Goal: Task Accomplishment & Management: Use online tool/utility

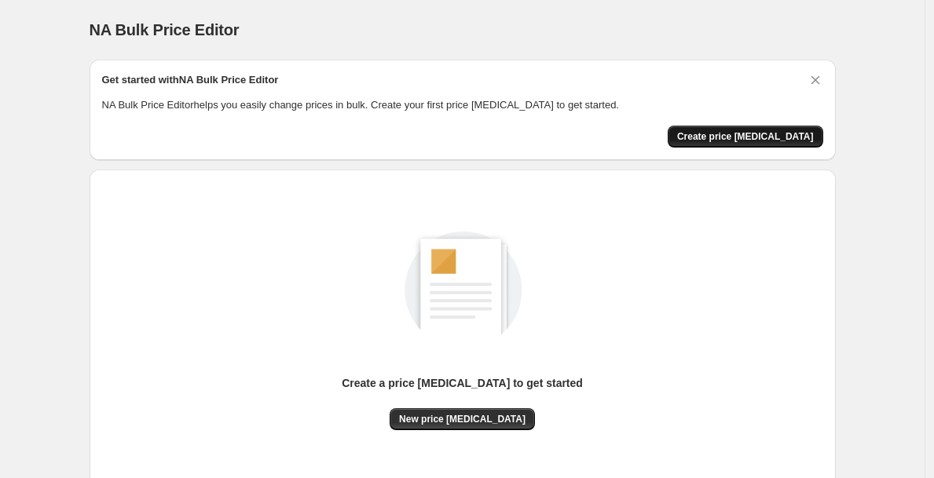
click at [770, 134] on span "Create price [MEDICAL_DATA]" at bounding box center [745, 136] width 137 height 13
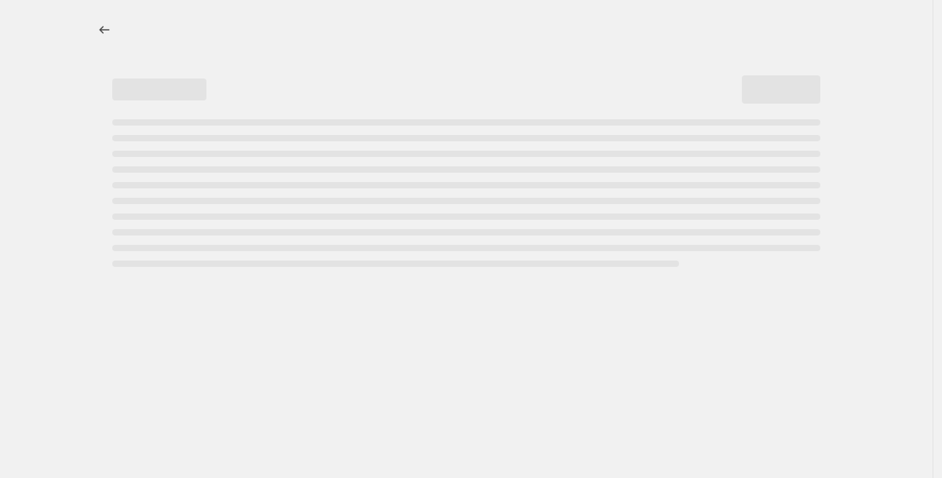
select select "percentage"
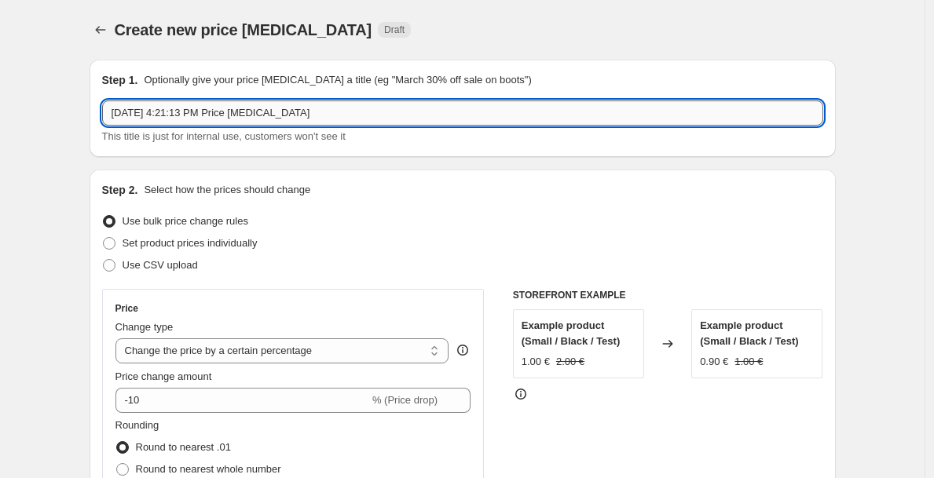
click at [353, 119] on input "[DATE] 4:21:13 PM Price [MEDICAL_DATA]" at bounding box center [462, 113] width 721 height 25
click at [351, 225] on div "Use bulk price change rules" at bounding box center [462, 221] width 721 height 22
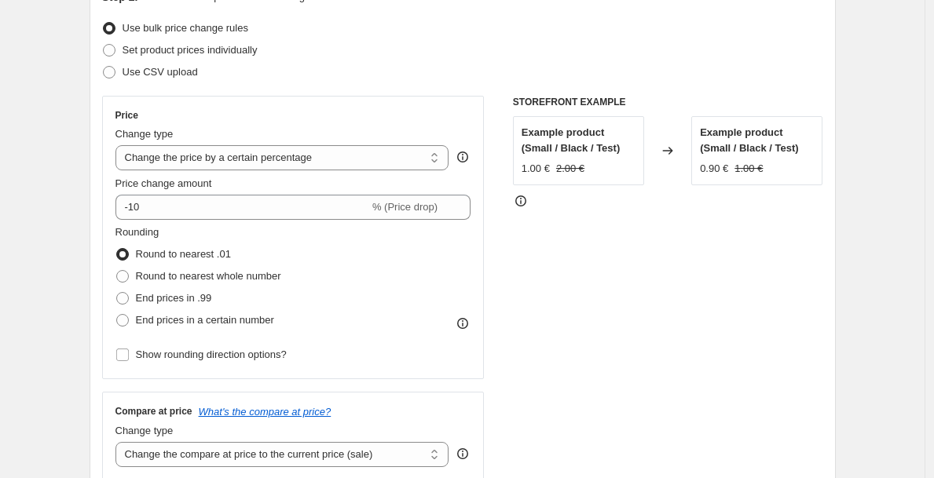
scroll to position [224, 0]
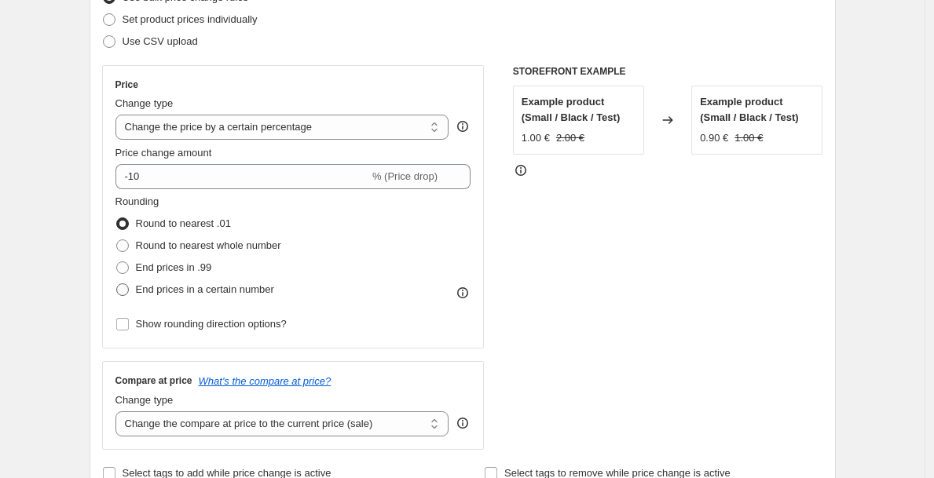
click at [201, 292] on span "End prices in a certain number" at bounding box center [205, 289] width 138 height 12
click at [117, 284] on input "End prices in a certain number" at bounding box center [116, 283] width 1 height 1
radio input "true"
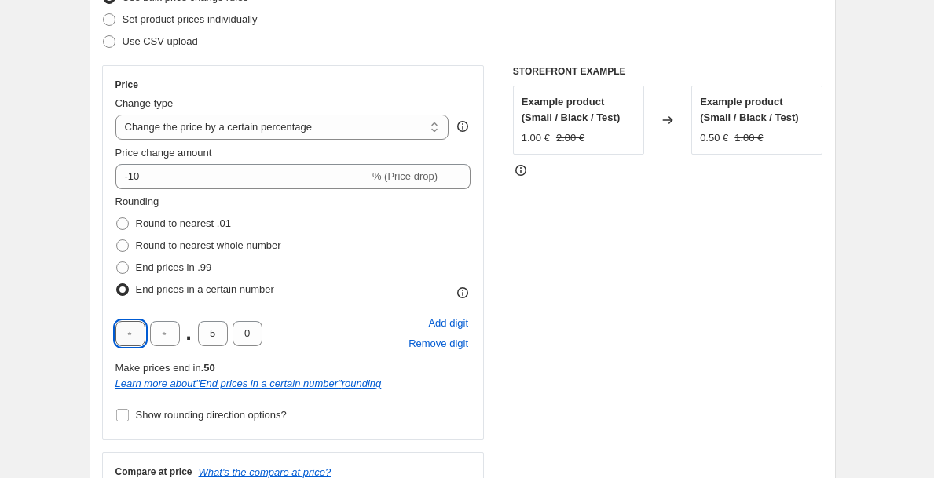
click at [137, 337] on input "text" at bounding box center [130, 333] width 30 height 25
type input "9"
type input "0"
click at [212, 327] on input "5" at bounding box center [213, 333] width 30 height 25
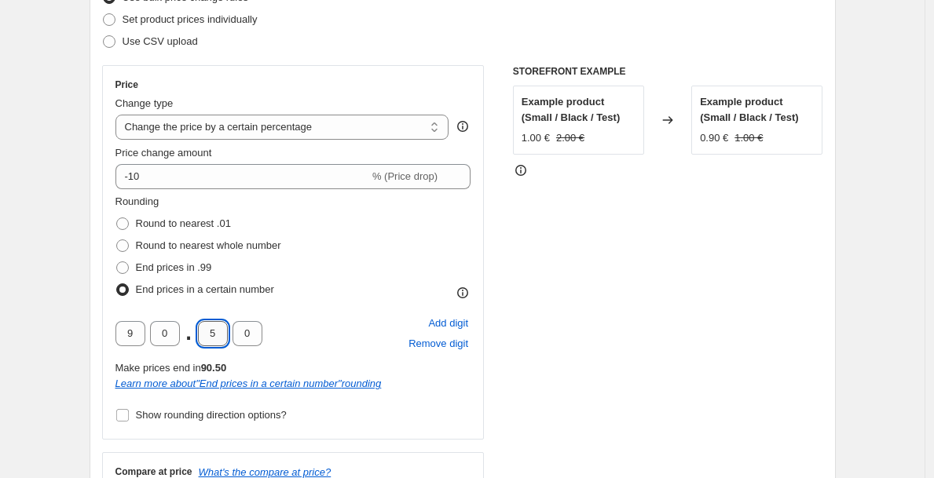
click at [212, 327] on input "5" at bounding box center [213, 333] width 30 height 25
type input "0"
click at [298, 340] on div "9 0 . 0 0 Add digit Remove digit" at bounding box center [293, 333] width 356 height 41
